Goal: Task Accomplishment & Management: Manage account settings

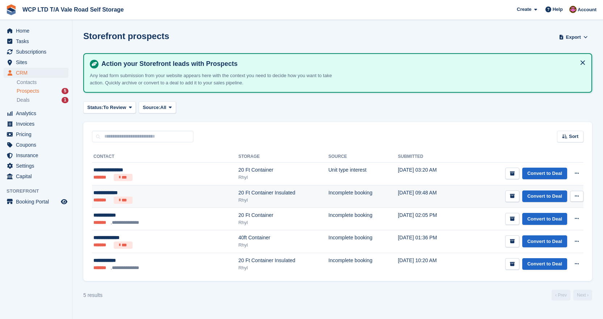
click at [580, 199] on button at bounding box center [576, 196] width 13 height 11
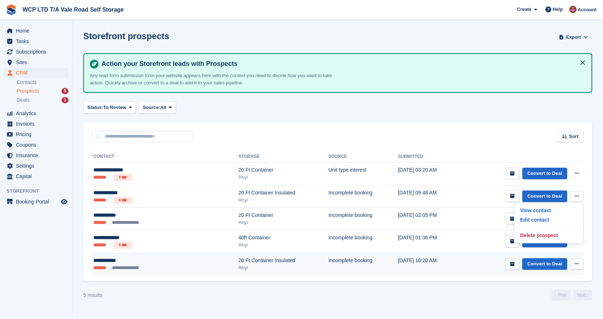
click at [425, 267] on td "[DATE] 10:20 AM" at bounding box center [429, 264] width 62 height 22
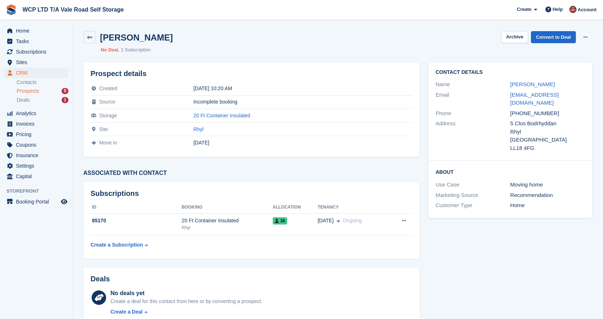
click at [25, 90] on span "Prospects" at bounding box center [28, 91] width 22 height 7
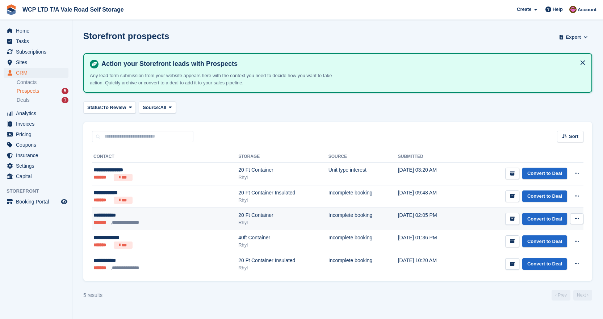
click at [580, 222] on button at bounding box center [576, 218] width 13 height 11
click at [532, 233] on p "View contact" at bounding box center [549, 232] width 63 height 9
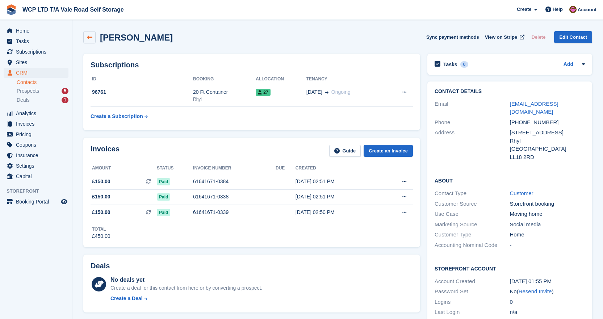
click at [89, 42] on link at bounding box center [89, 37] width 12 height 12
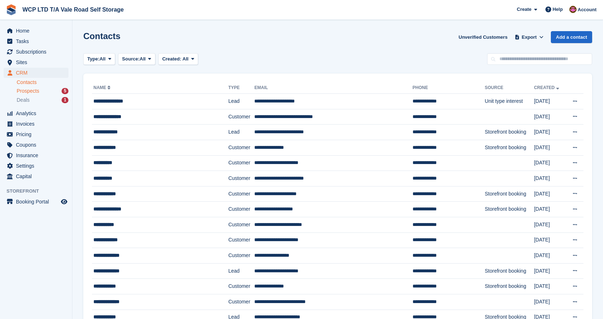
click at [30, 91] on span "Prospects" at bounding box center [28, 91] width 22 height 7
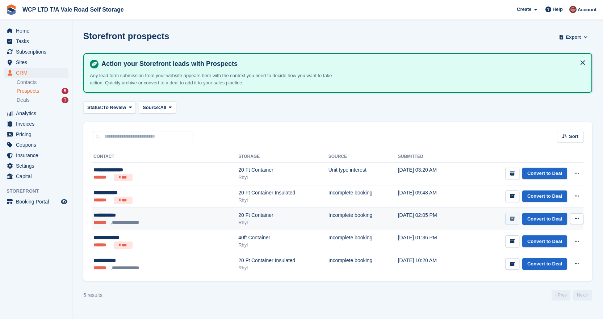
click at [514, 219] on icon "submit" at bounding box center [512, 219] width 5 height 5
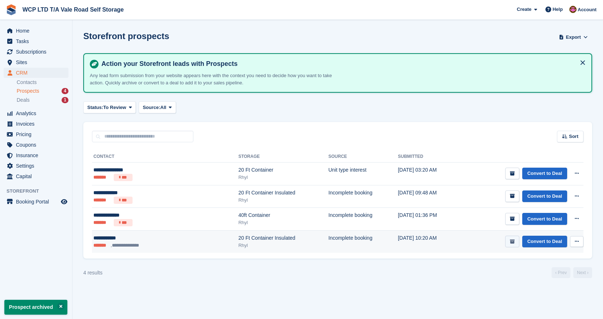
click at [515, 240] on icon "submit" at bounding box center [512, 242] width 5 height 5
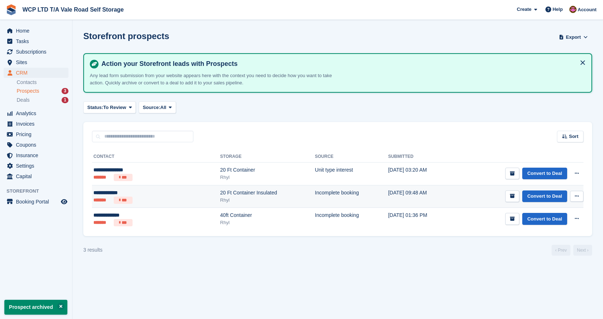
click at [576, 198] on icon at bounding box center [577, 196] width 4 height 5
click at [533, 212] on p "View contact" at bounding box center [549, 210] width 63 height 9
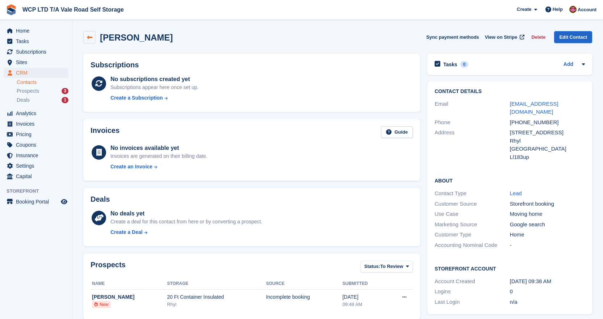
click at [91, 41] on link at bounding box center [89, 37] width 12 height 12
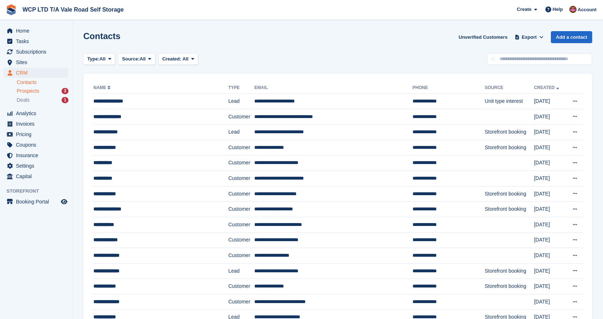
click at [34, 94] on span "Prospects" at bounding box center [28, 91] width 22 height 7
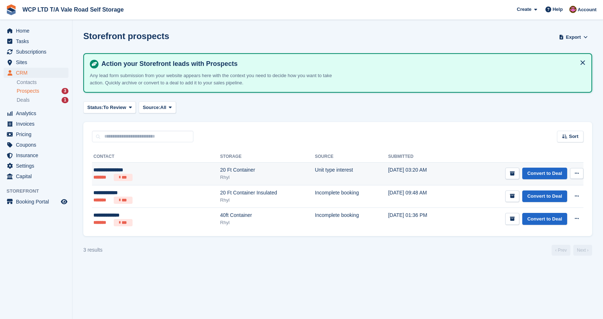
click at [581, 175] on button at bounding box center [576, 173] width 13 height 11
click at [537, 188] on p "View contact" at bounding box center [549, 187] width 63 height 9
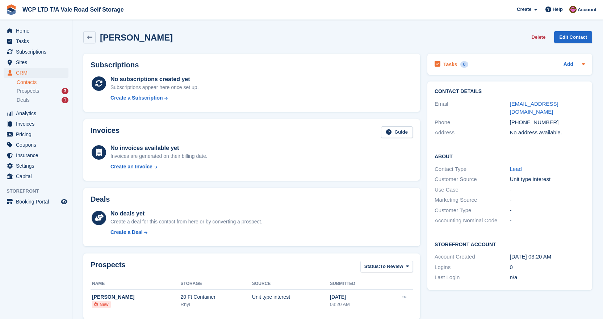
click at [583, 66] on icon at bounding box center [584, 64] width 6 height 6
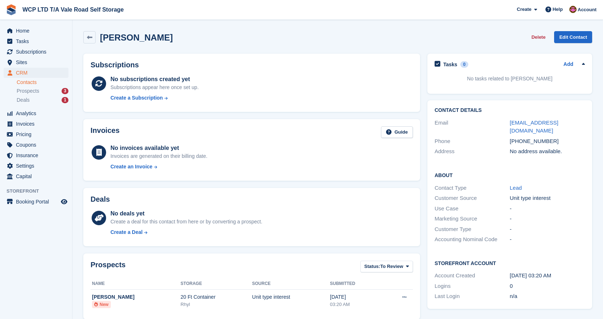
click at [583, 66] on icon at bounding box center [584, 64] width 6 height 6
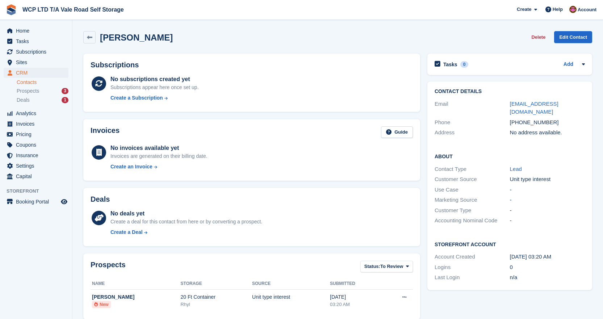
click at [583, 66] on icon at bounding box center [584, 64] width 6 height 6
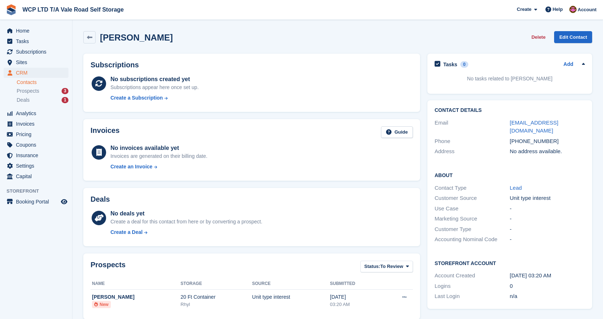
click at [583, 66] on icon at bounding box center [584, 64] width 6 height 6
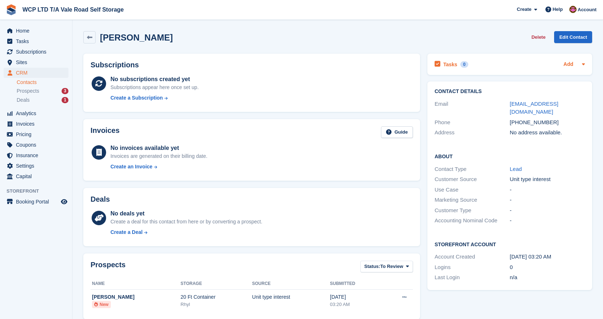
click at [569, 67] on link "Add" at bounding box center [569, 65] width 10 height 8
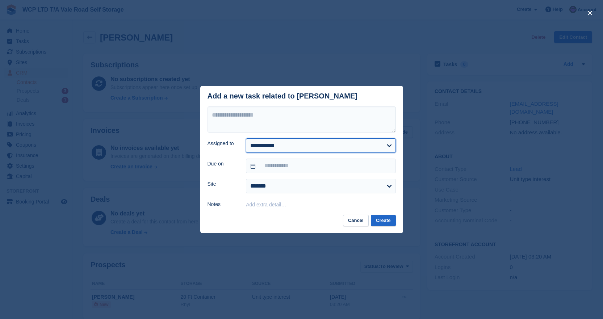
click at [300, 146] on select "**********" at bounding box center [321, 145] width 150 height 14
select select "****"
click at [246, 139] on select "**********" at bounding box center [321, 145] width 150 height 14
click at [361, 219] on button "Cancel" at bounding box center [356, 221] width 26 height 12
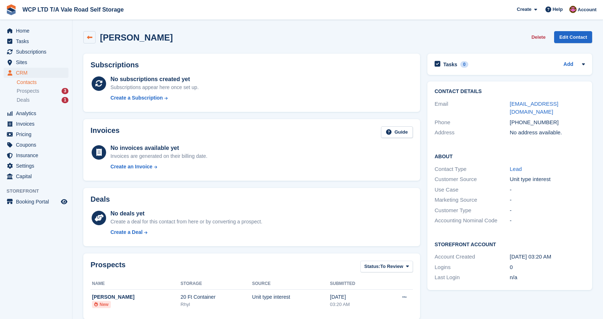
click at [92, 36] on link at bounding box center [89, 37] width 12 height 12
